Goal: Check status: Check status

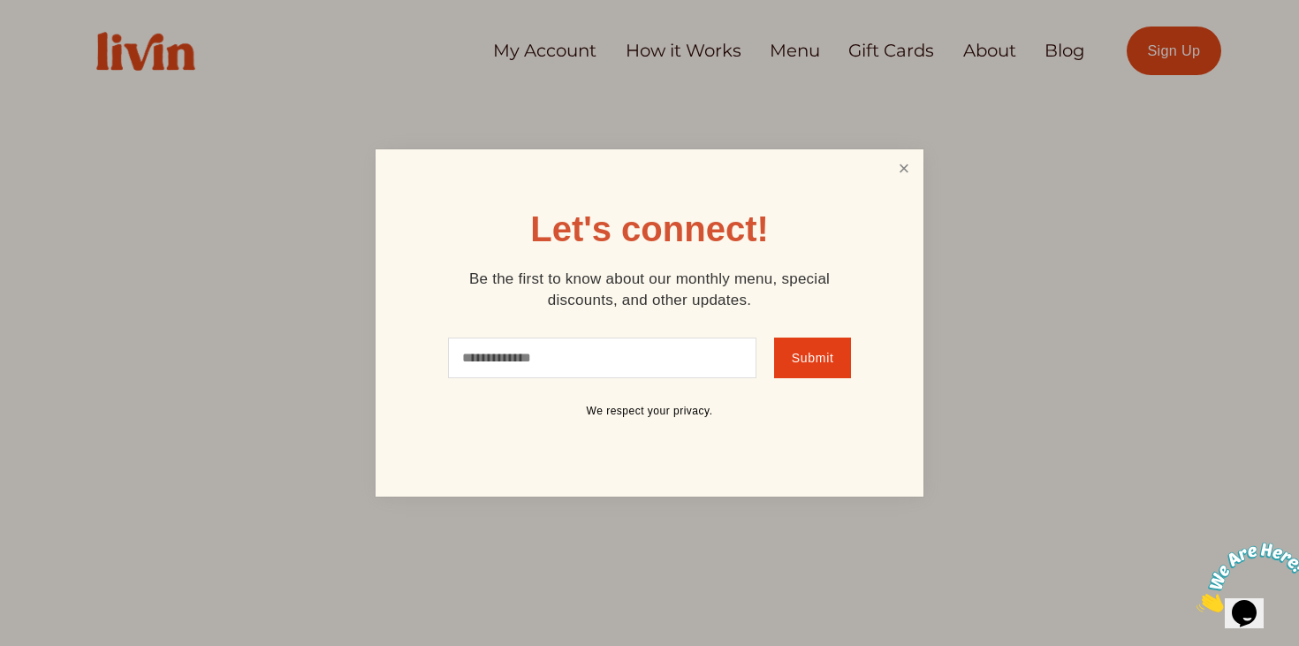
click at [914, 183] on link "Close" at bounding box center [904, 168] width 34 height 33
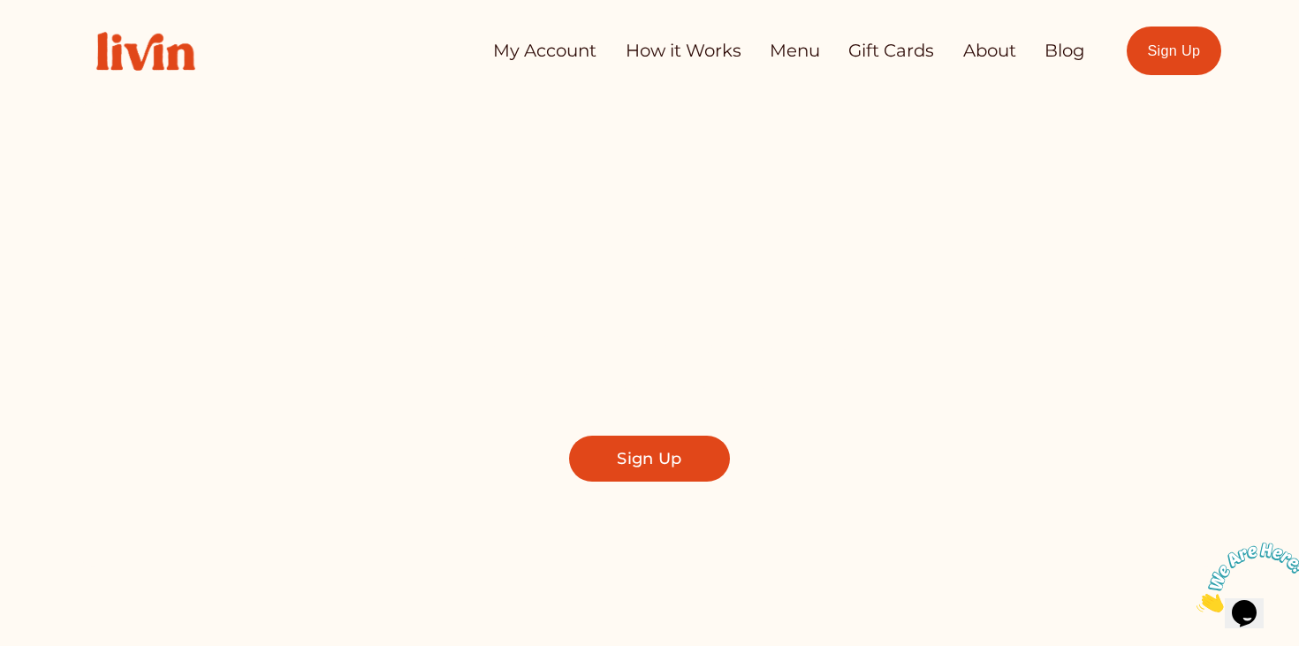
click at [569, 57] on link "My Account" at bounding box center [544, 51] width 103 height 35
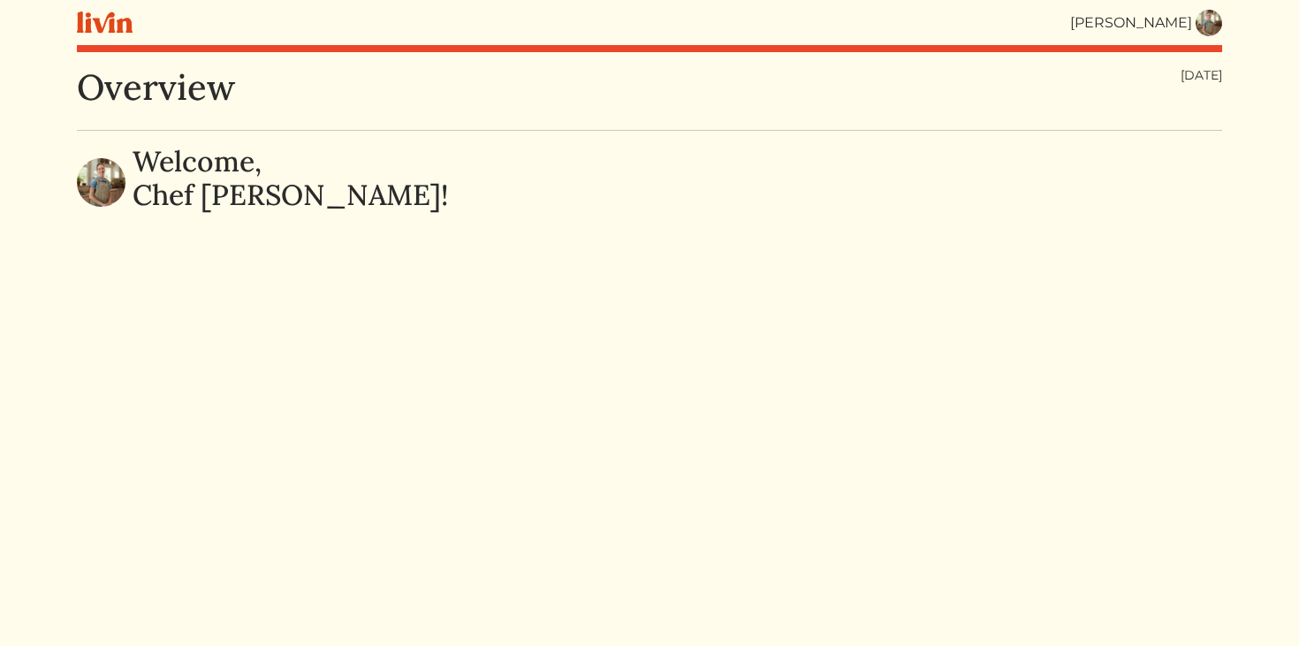
click at [1176, 33] on div "[PERSON_NAME]" at bounding box center [1131, 22] width 122 height 21
click at [1220, 19] on img at bounding box center [1209, 23] width 27 height 27
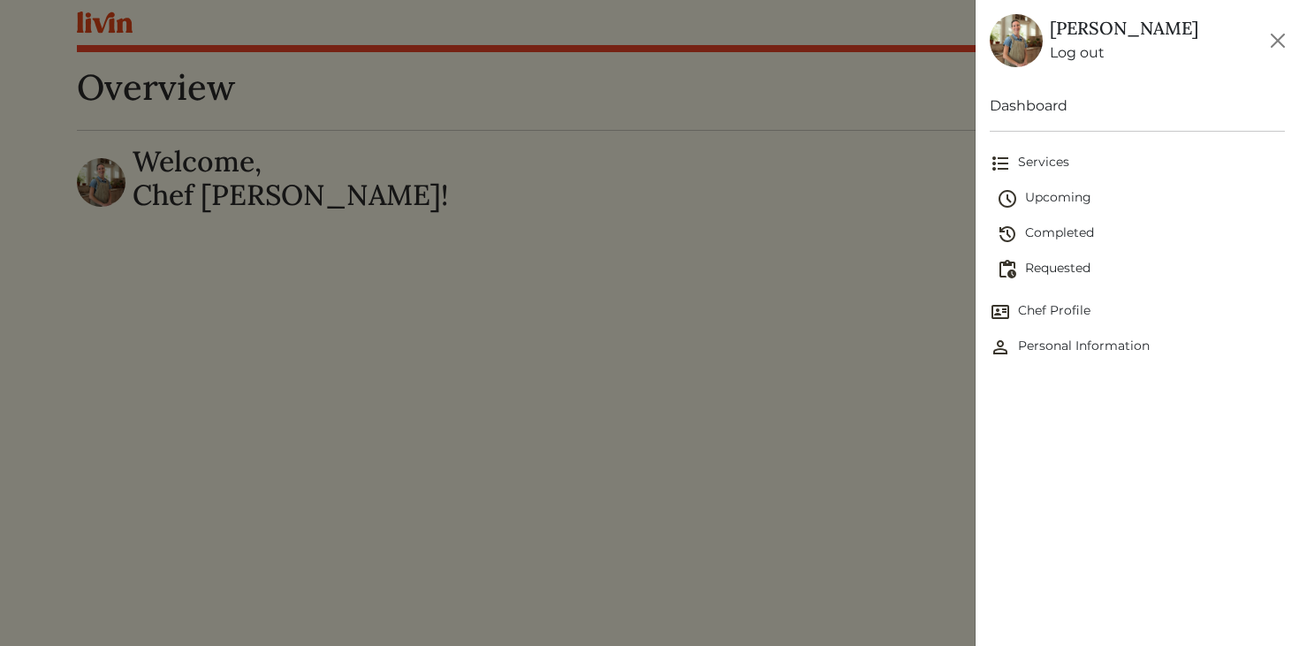
click at [1061, 263] on span "Requested" at bounding box center [1141, 269] width 289 height 21
